Goal: Information Seeking & Learning: Find specific fact

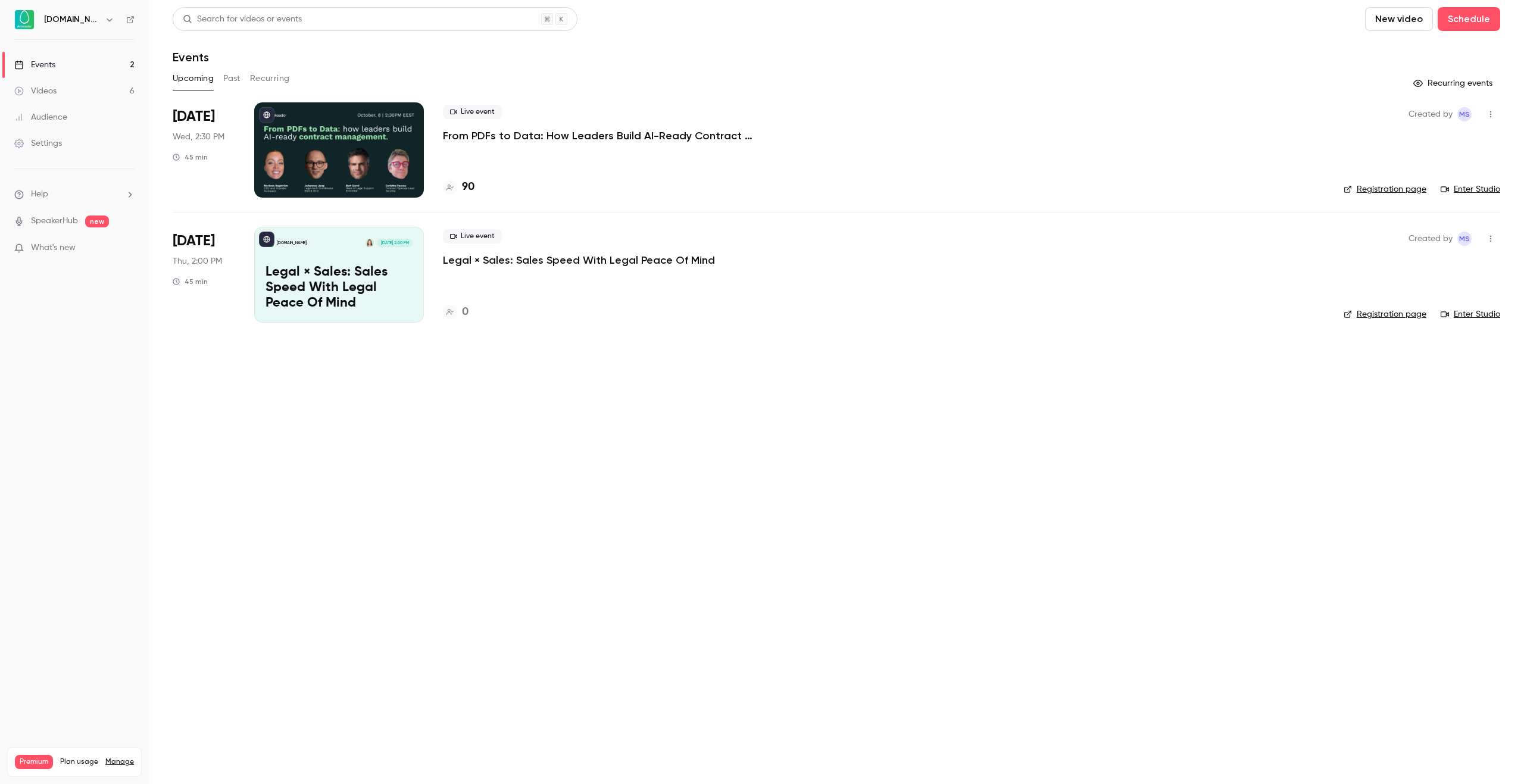
click at [543, 139] on p "From PDFs to Data: How Leaders Build AI-Ready Contract Management." at bounding box center [621, 136] width 357 height 14
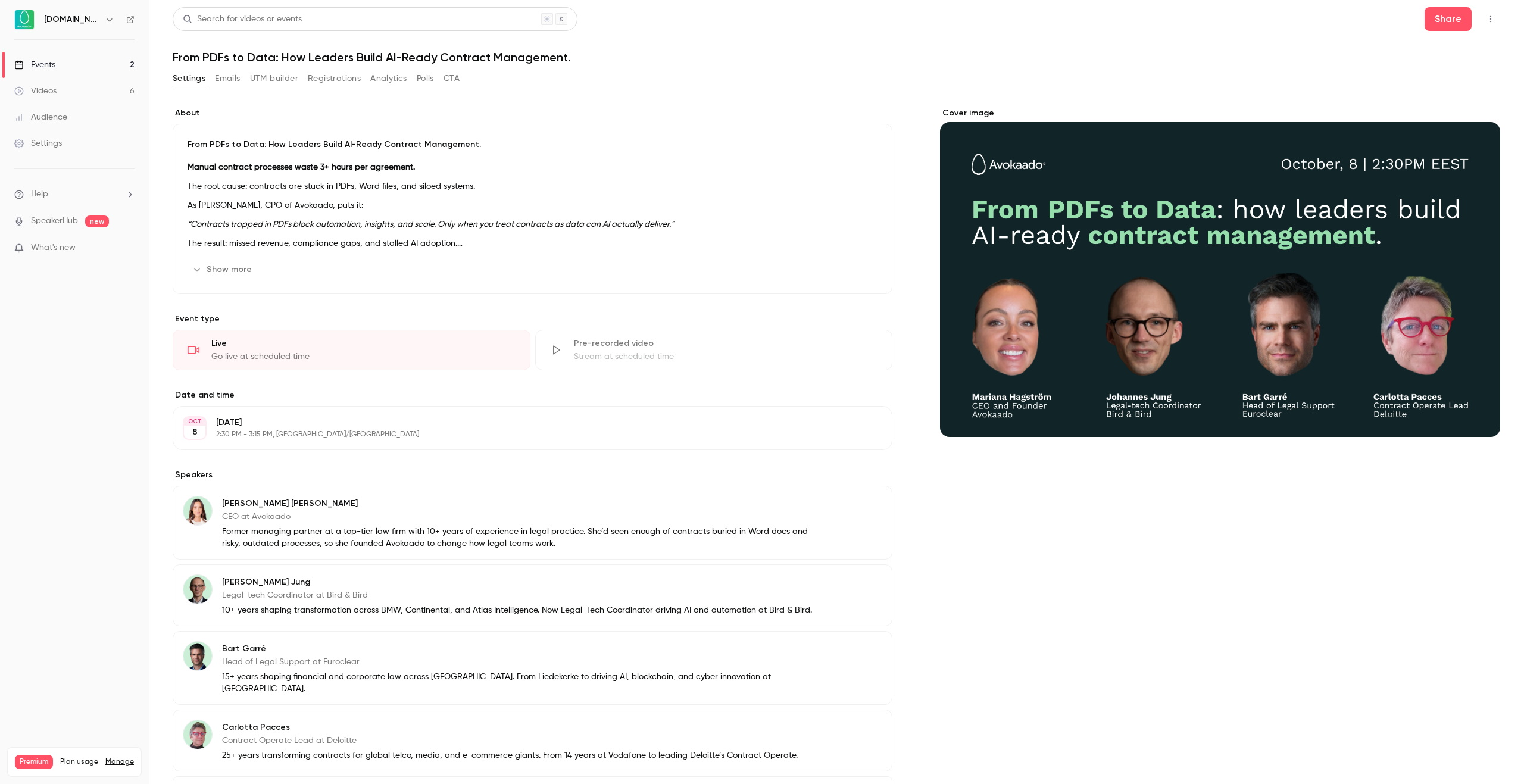
drag, startPoint x: 112, startPoint y: 462, endPoint x: 198, endPoint y: 372, distance: 124.5
click at [112, 462] on nav "[DOMAIN_NAME] Events 2 Videos 6 Audience Settings Help SpeakerHub new What's ne…" at bounding box center [74, 392] width 149 height 784
click at [337, 68] on div "Search for videos or events Share From PDFs to Data: How Leaders Build AI-Ready…" at bounding box center [836, 449] width 1328 height 884
click at [345, 80] on button "Registrations" at bounding box center [334, 78] width 53 height 19
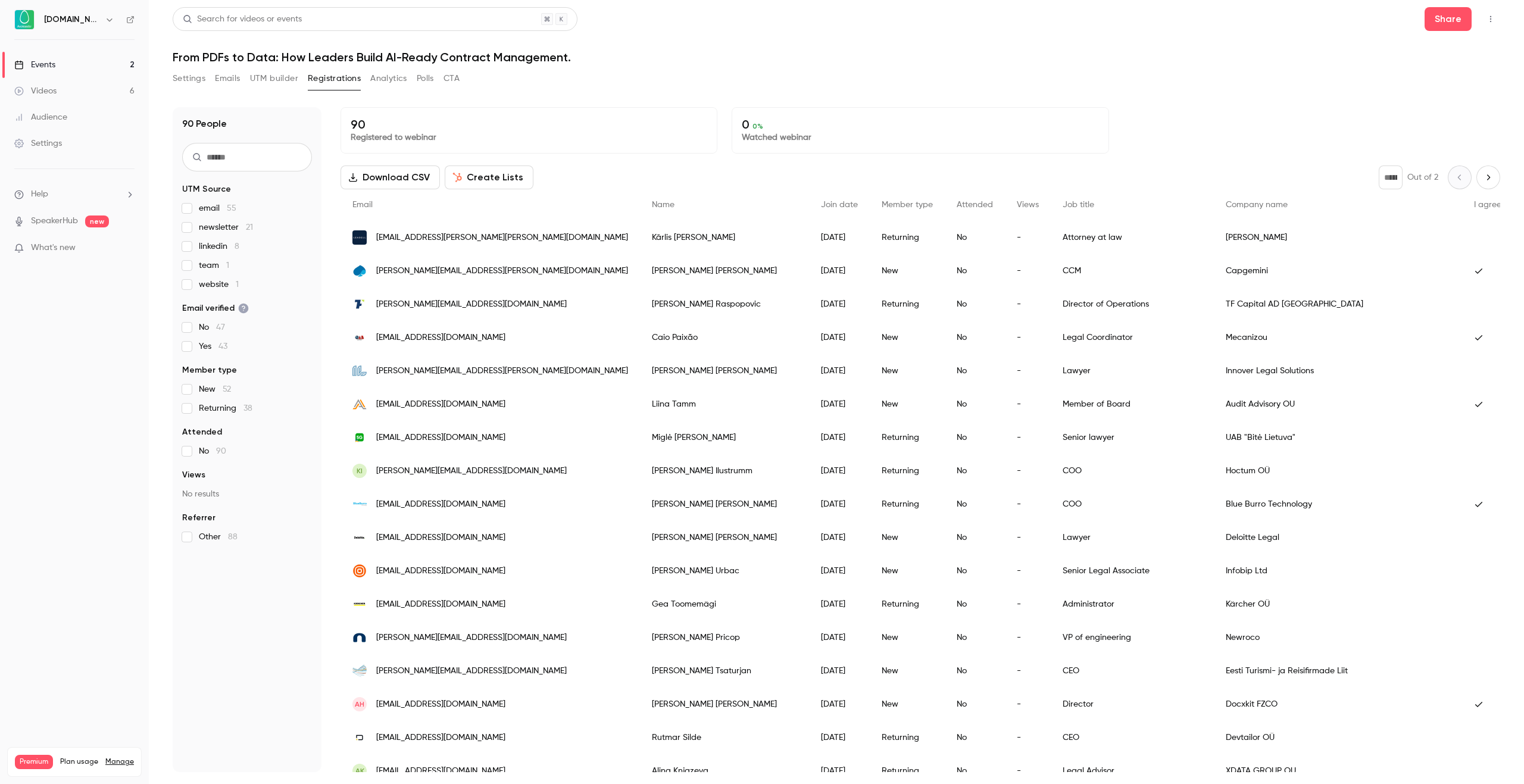
click at [214, 245] on span "linkedin 8" at bounding box center [219, 247] width 40 height 12
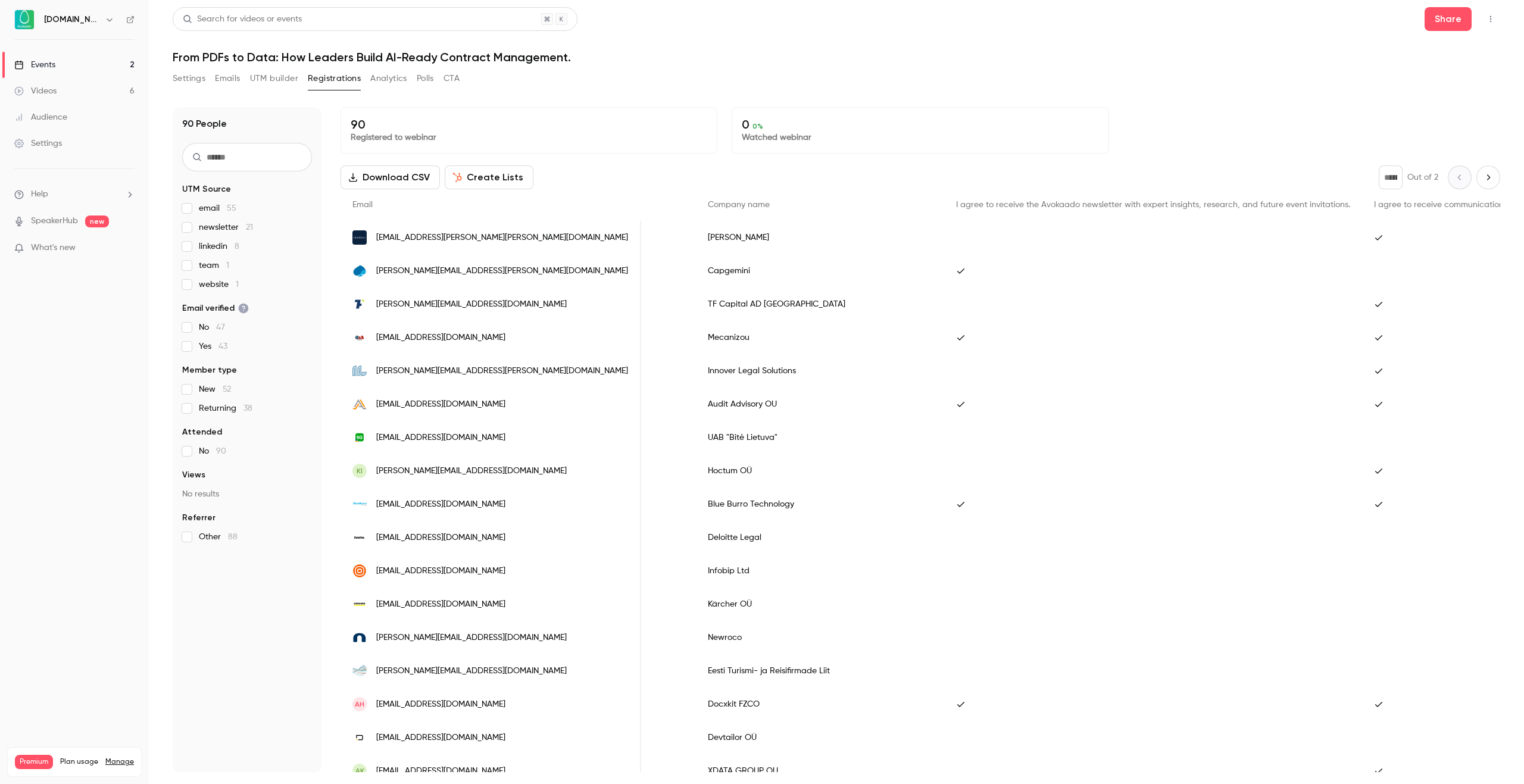
scroll to position [0, 536]
drag, startPoint x: 466, startPoint y: 237, endPoint x: 424, endPoint y: 234, distance: 42.1
click at [424, 234] on div "[EMAIL_ADDRESS][PERSON_NAME][PERSON_NAME][DOMAIN_NAME]" at bounding box center [491, 237] width 301 height 33
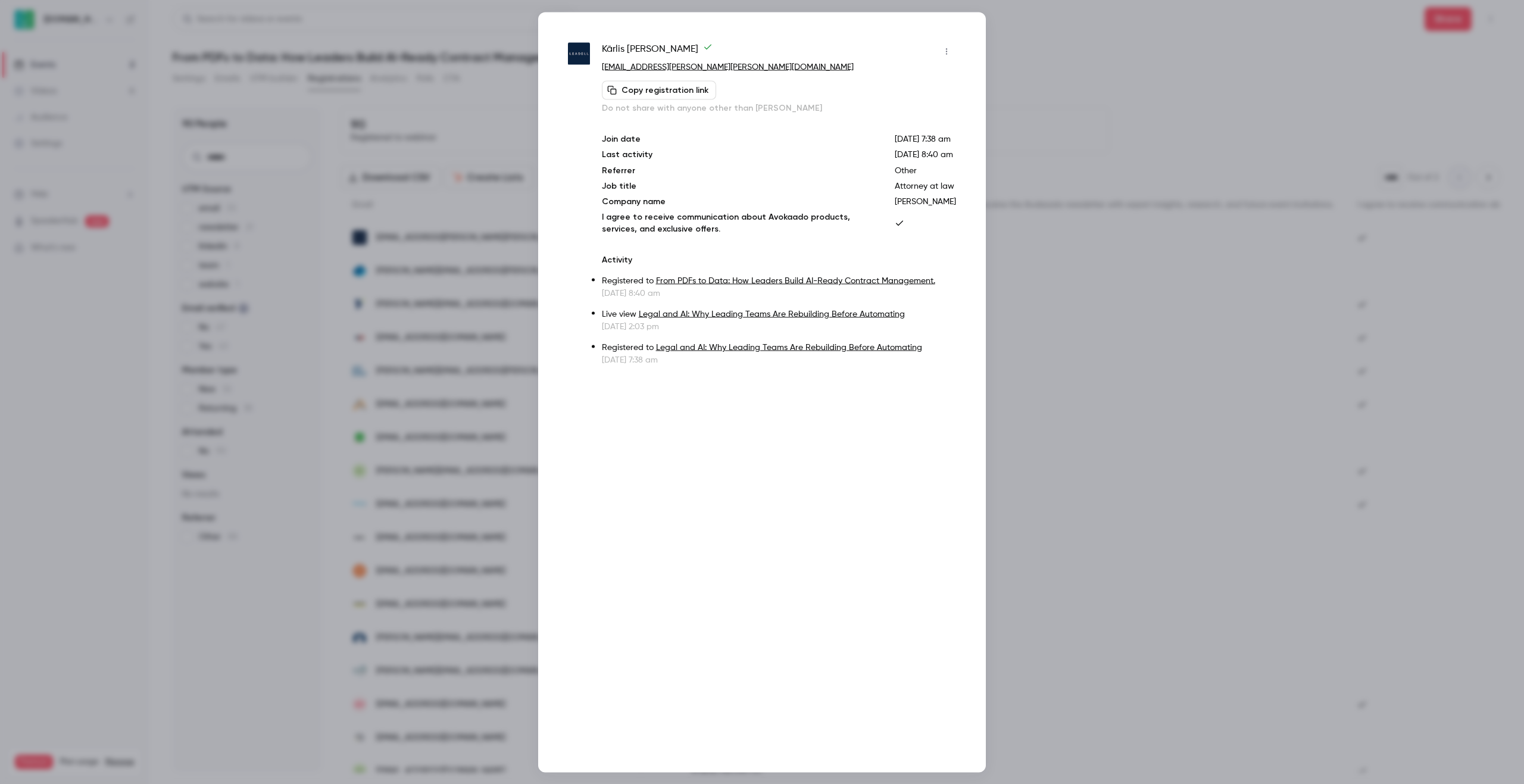
drag, startPoint x: 424, startPoint y: 234, endPoint x: 690, endPoint y: 112, distance: 292.6
click at [682, 132] on div "[PERSON_NAME] [PERSON_NAME][EMAIL_ADDRESS][PERSON_NAME][PERSON_NAME][DOMAIN_NAM…" at bounding box center [778, 204] width 354 height 324
click at [1129, 79] on div at bounding box center [762, 392] width 1524 height 784
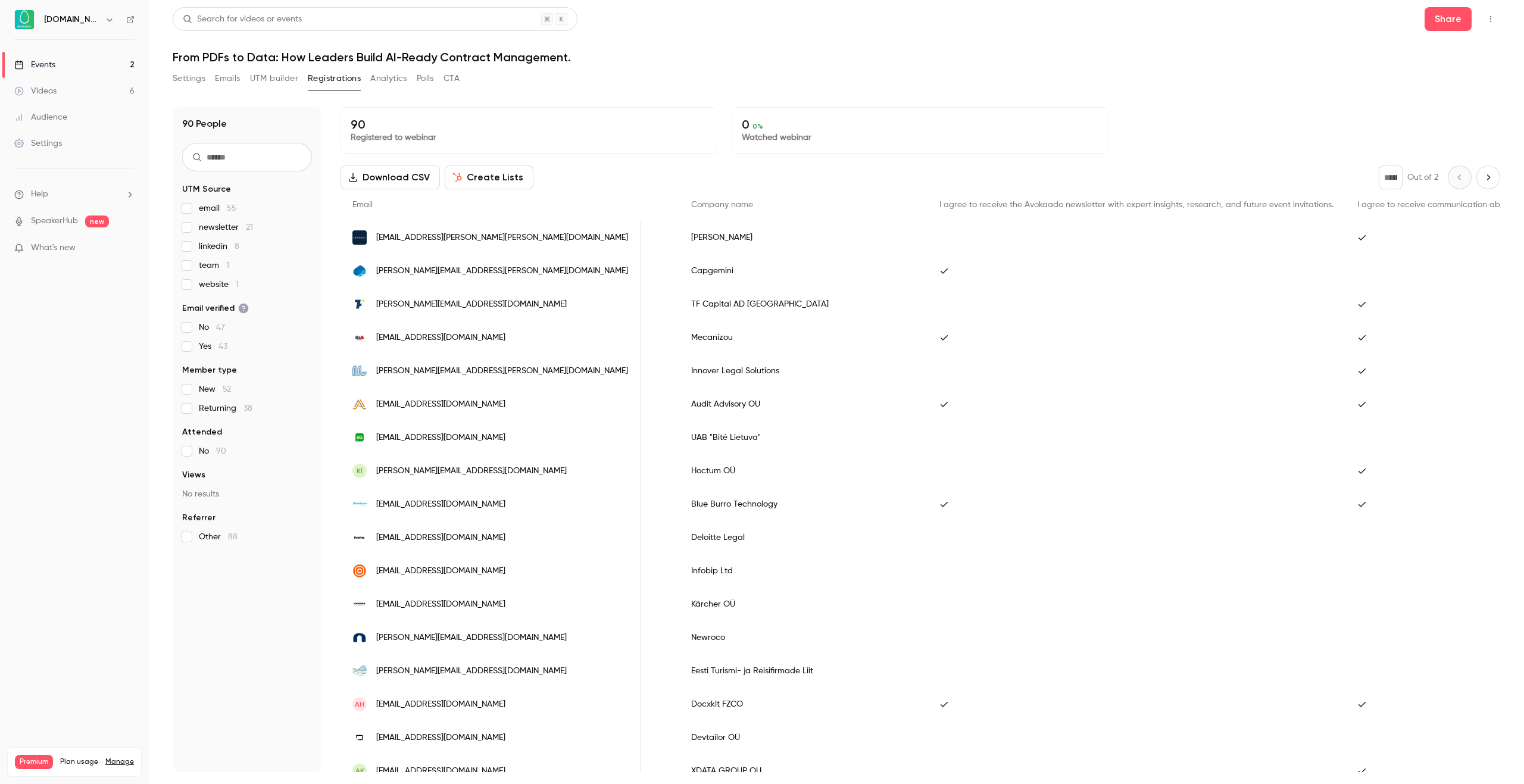
click at [445, 240] on span "[EMAIL_ADDRESS][PERSON_NAME][PERSON_NAME][DOMAIN_NAME]" at bounding box center [502, 237] width 252 height 12
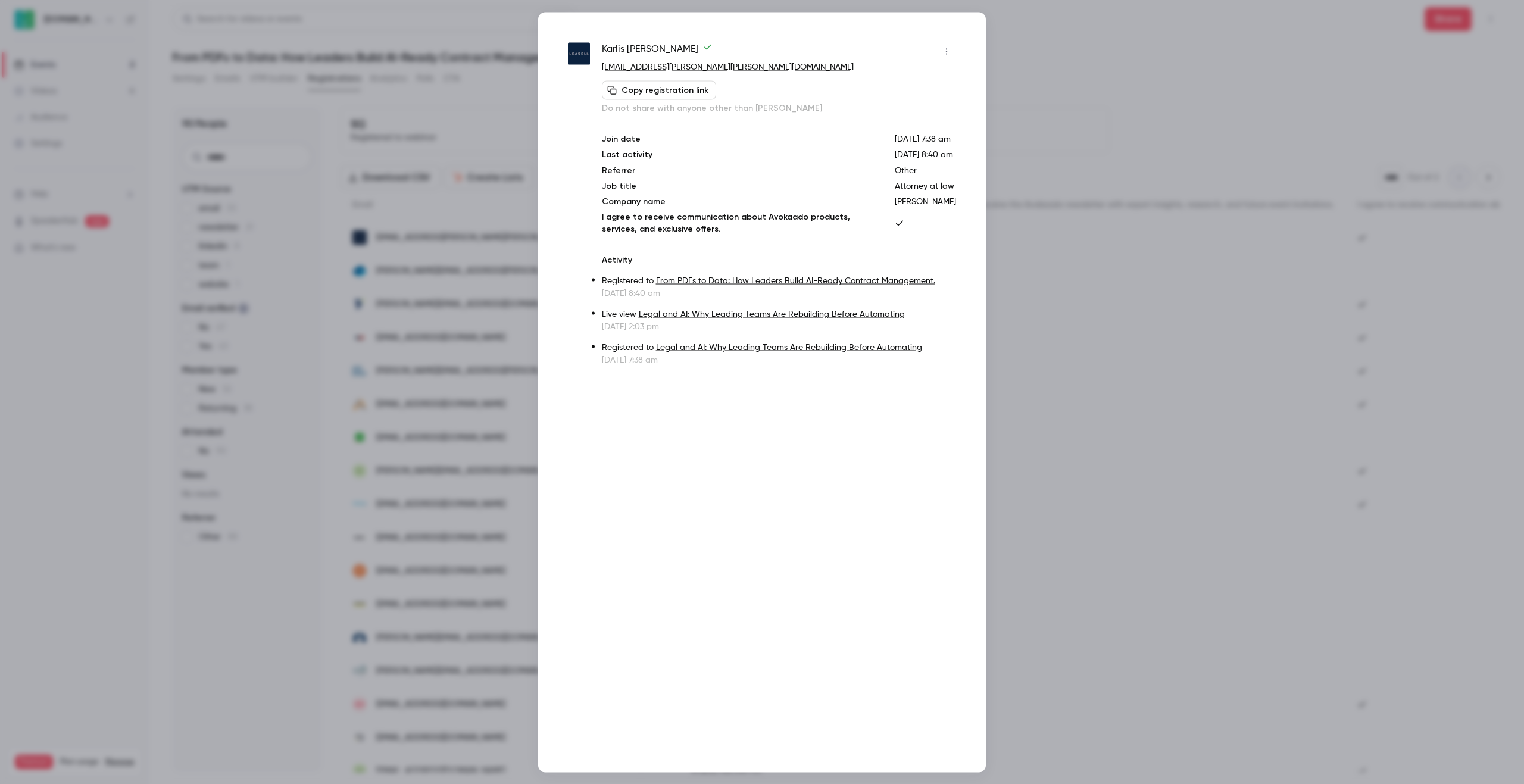
drag, startPoint x: 925, startPoint y: 264, endPoint x: 960, endPoint y: 273, distance: 36.1
click at [960, 273] on div "[PERSON_NAME] [PERSON_NAME][EMAIL_ADDRESS][PERSON_NAME][PERSON_NAME][DOMAIN_NAM…" at bounding box center [762, 391] width 448 height 760
click at [442, 318] on div at bounding box center [762, 392] width 1524 height 784
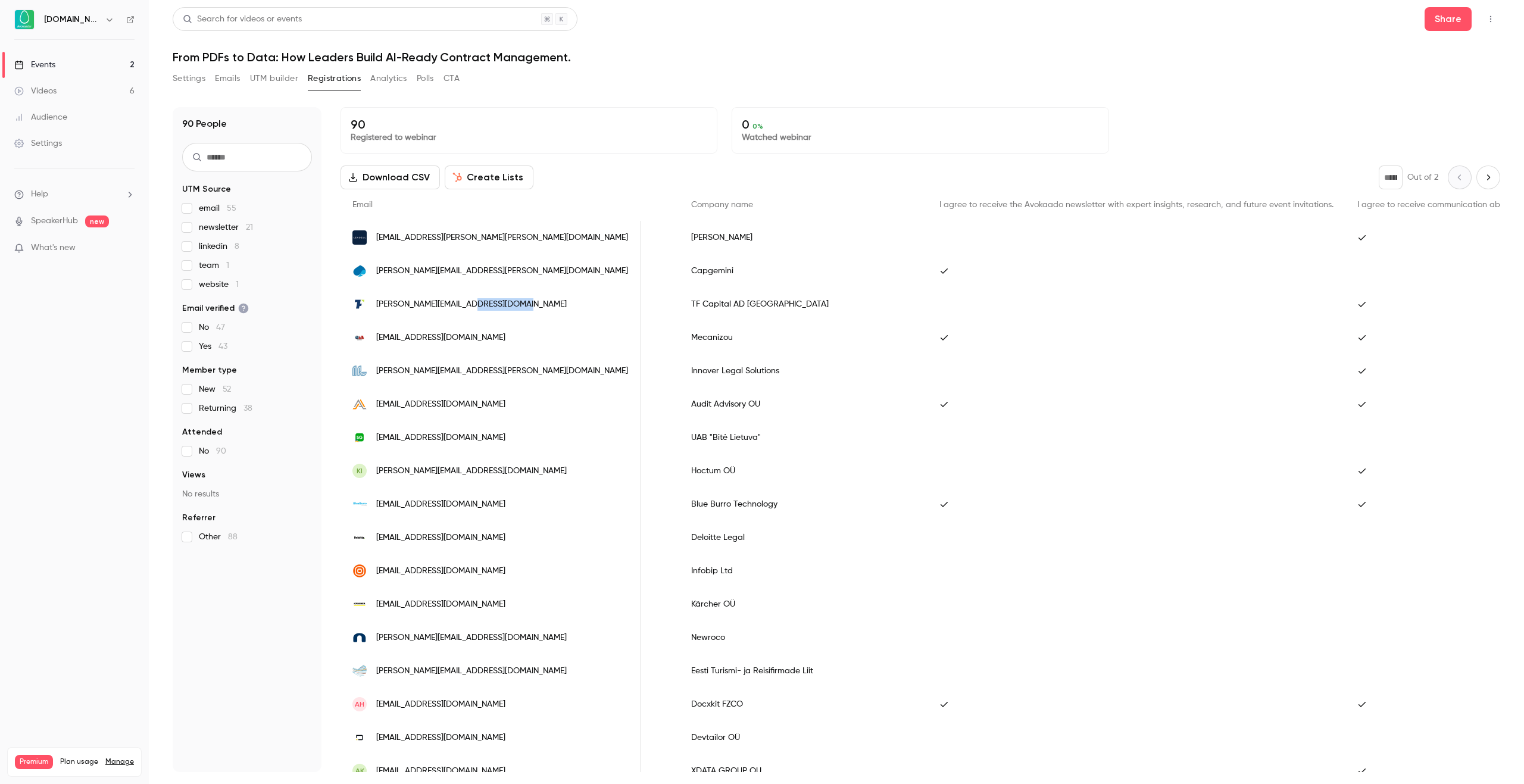
drag, startPoint x: 517, startPoint y: 307, endPoint x: 469, endPoint y: 306, distance: 48.0
click at [469, 306] on div "[PERSON_NAME][EMAIL_ADDRESS][DOMAIN_NAME]" at bounding box center [491, 304] width 301 height 33
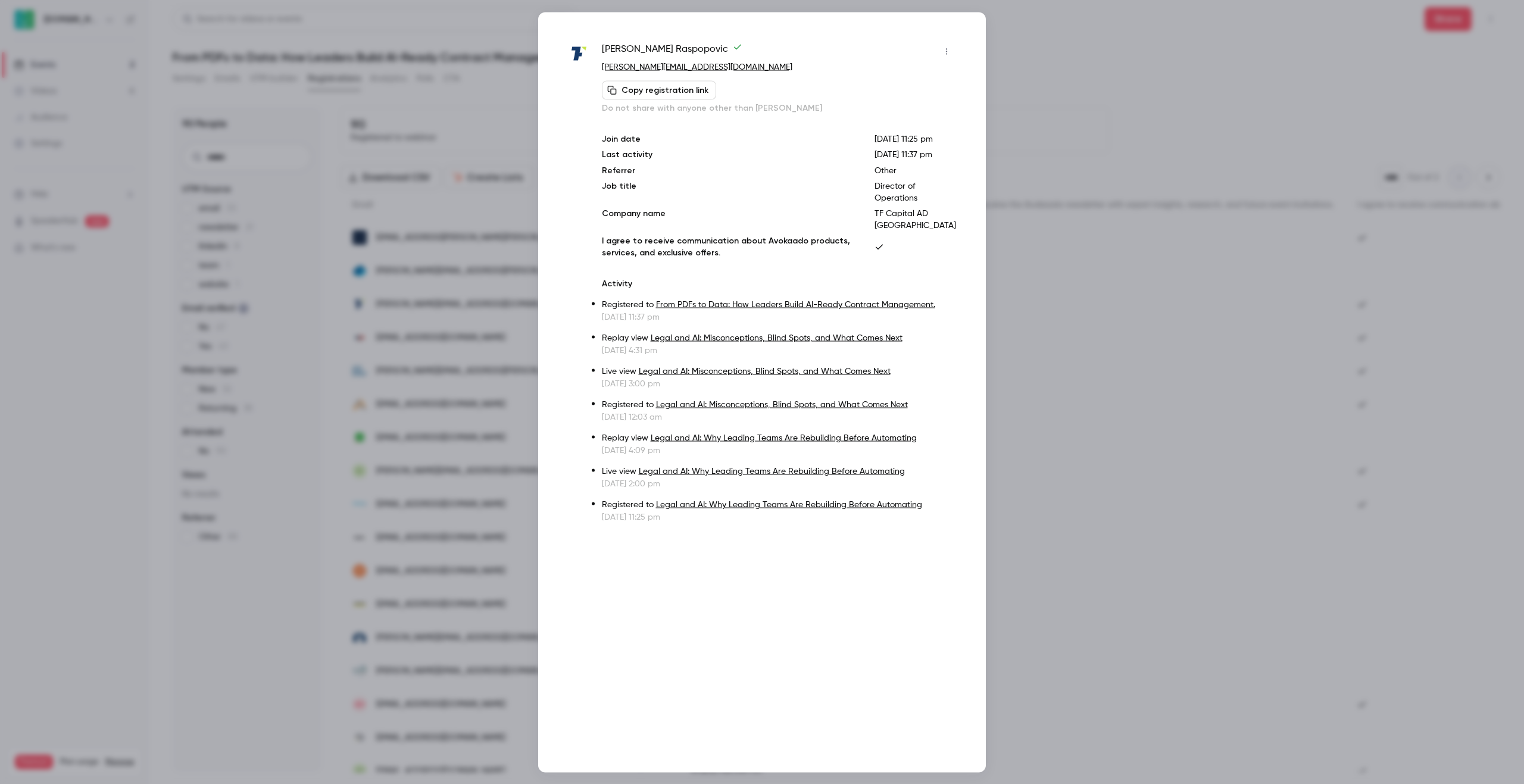
drag, startPoint x: 481, startPoint y: 306, endPoint x: 725, endPoint y: 110, distance: 313.0
click at [725, 110] on p "Do not share with anyone other than [PERSON_NAME]" at bounding box center [778, 108] width 354 height 12
drag, startPoint x: 911, startPoint y: 239, endPoint x: 962, endPoint y: 266, distance: 57.7
click at [962, 266] on div "[PERSON_NAME] [PERSON_NAME][EMAIL_ADDRESS][DOMAIN_NAME] Copy registration link …" at bounding box center [762, 391] width 448 height 760
click at [328, 403] on div at bounding box center [762, 392] width 1524 height 784
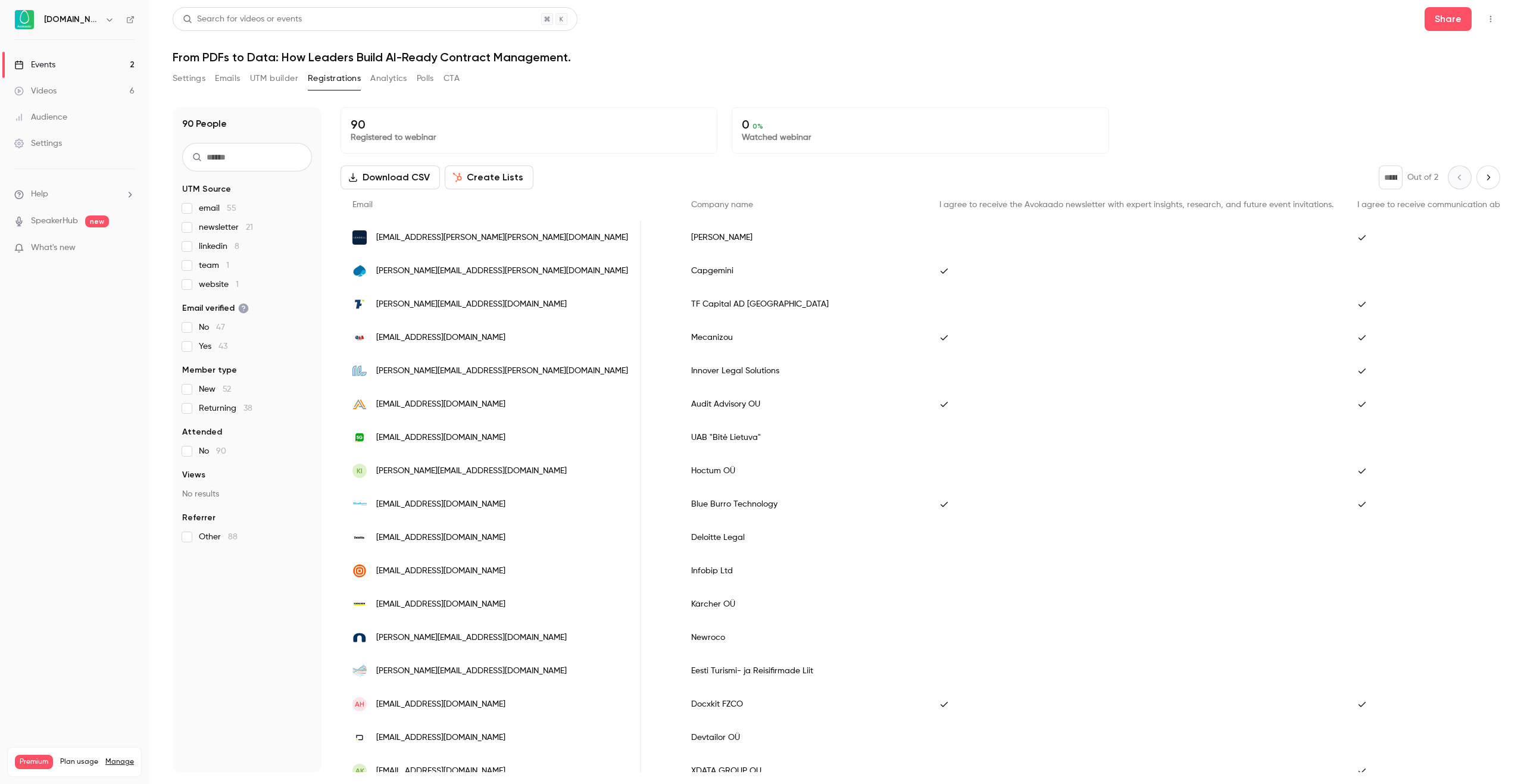
click at [331, 399] on div "90 People UTM Source email 55 newsletter 21 linkedin 8 team 1 website 1 Email v…" at bounding box center [836, 439] width 1328 height 665
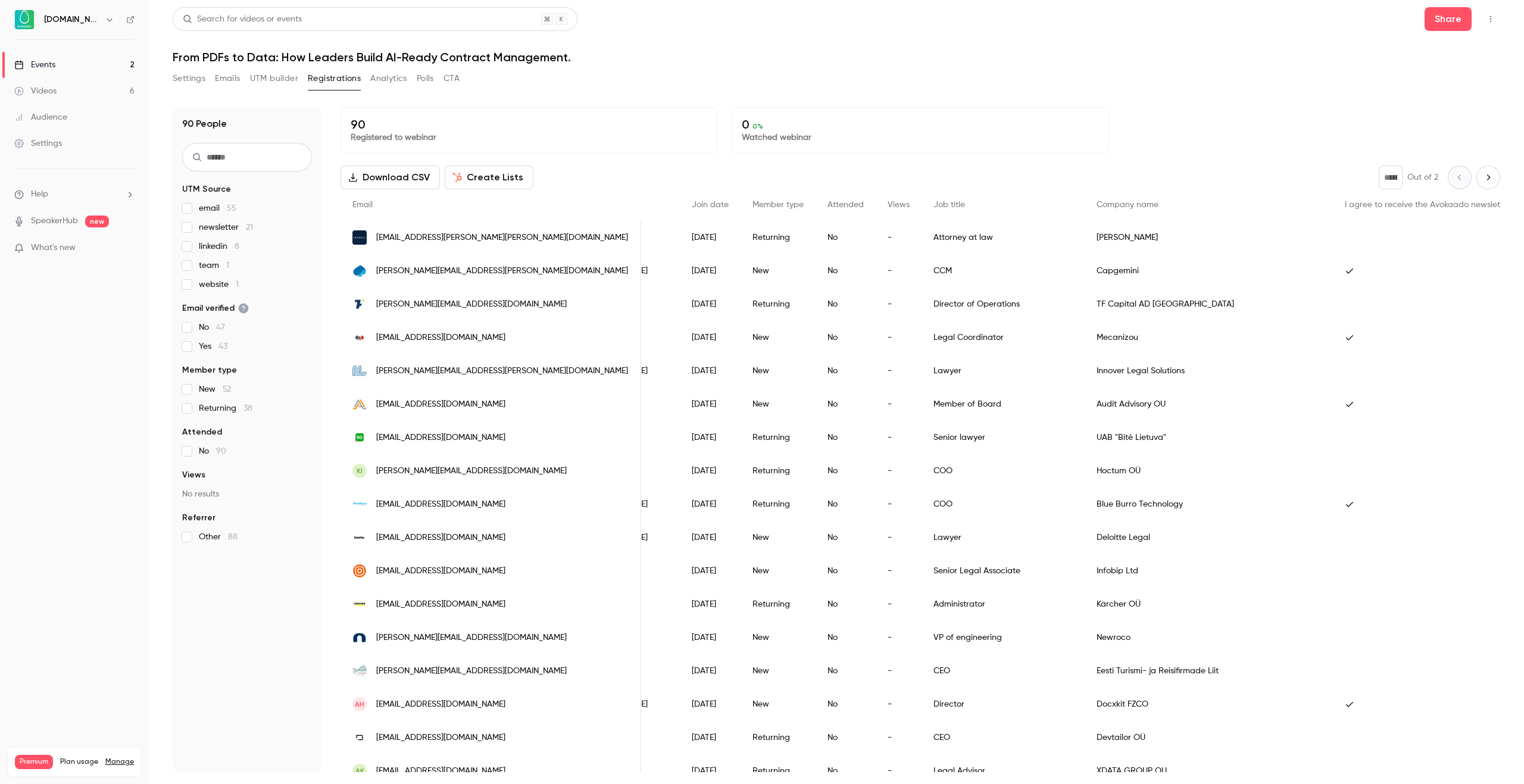
scroll to position [0, 0]
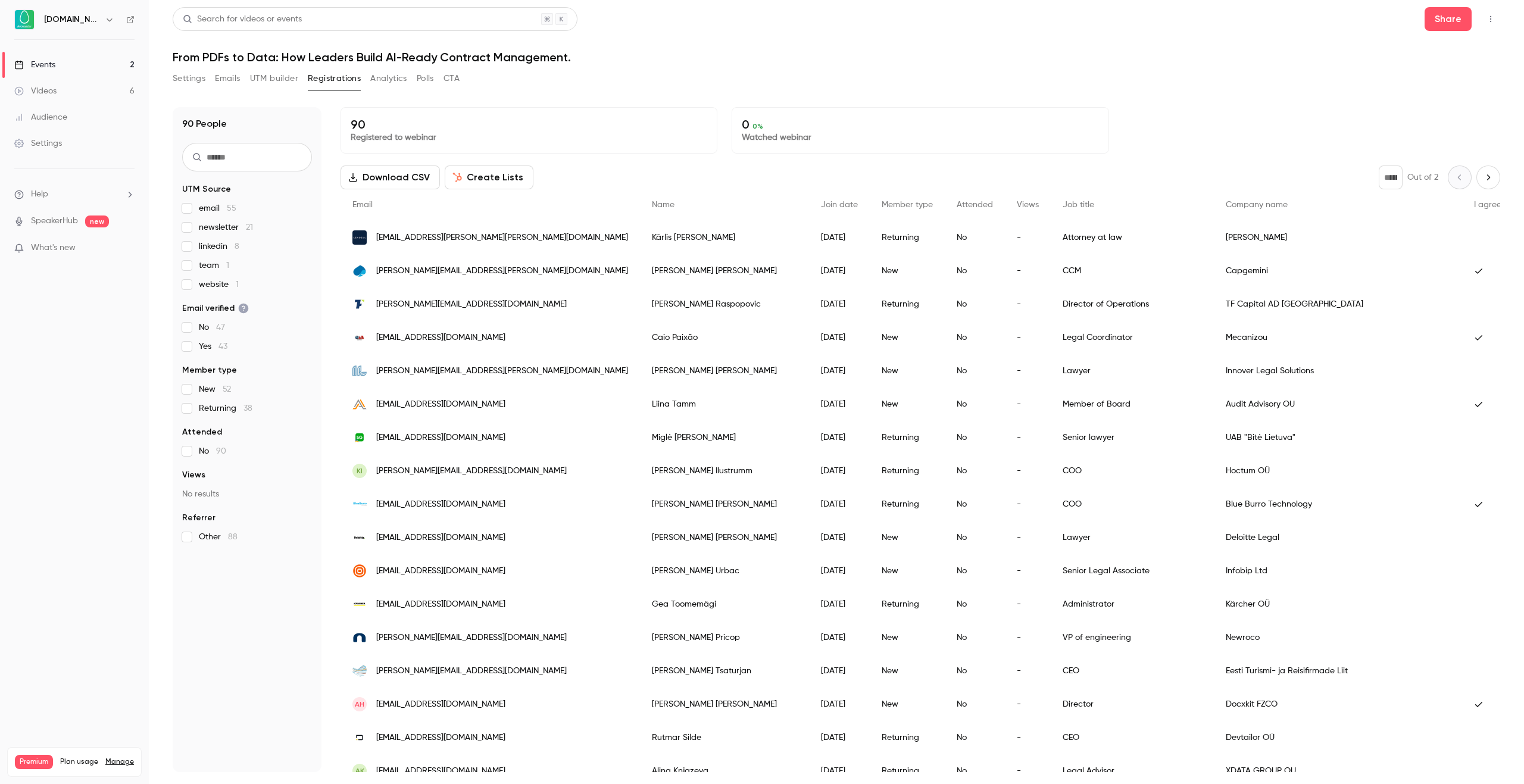
click at [821, 201] on span "Join date" at bounding box center [839, 204] width 37 height 8
